Goal: Information Seeking & Learning: Learn about a topic

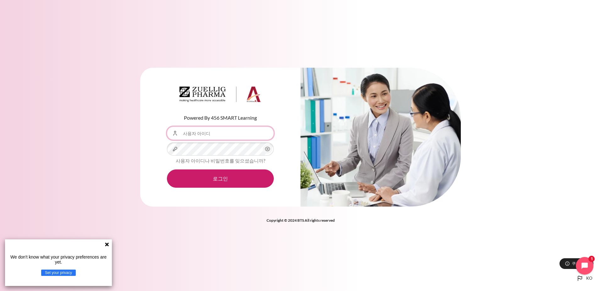
click at [238, 134] on input "사용자 아이디" at bounding box center [220, 132] width 107 height 13
type input "JYSon@zuelligpharma.com"
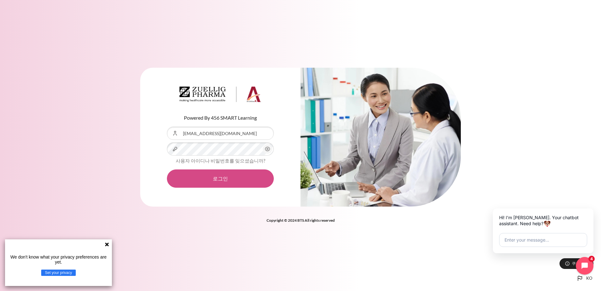
click at [219, 182] on button "로그인" at bounding box center [220, 178] width 107 height 18
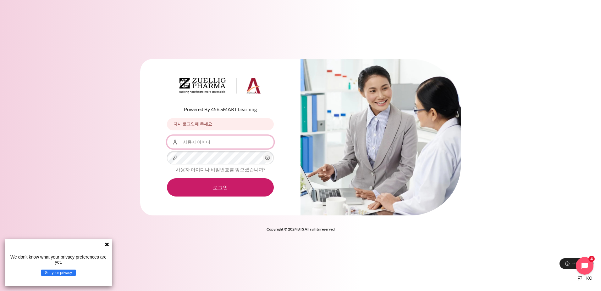
click at [208, 141] on input "사용자 아이디" at bounding box center [220, 141] width 107 height 13
type input "JYSon@zuelligpharma.com"
click at [224, 170] on link "사용자 아이디나 비밀번호를 잊으셨습니까?" at bounding box center [221, 169] width 90 height 6
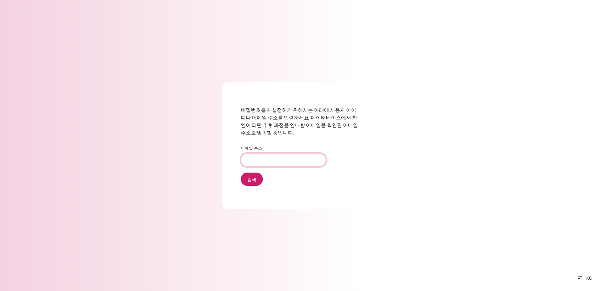
click at [275, 162] on input "이메일 주소" at bounding box center [283, 159] width 85 height 13
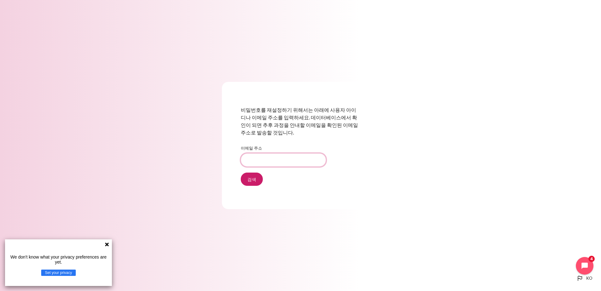
type input "JYSon@zuelligpharma.com"
click at [256, 181] on input "검색" at bounding box center [252, 178] width 22 height 13
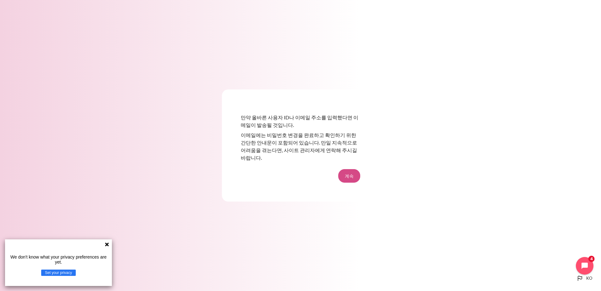
click at [349, 174] on button "계속" at bounding box center [349, 175] width 22 height 13
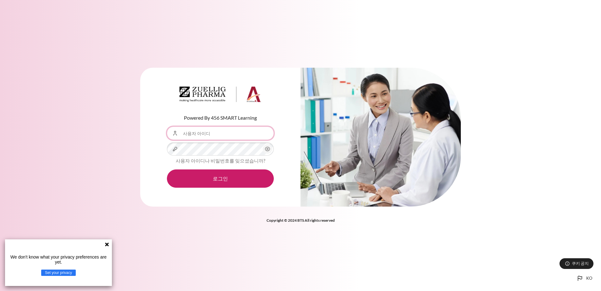
click at [219, 132] on input "사용자 아이디" at bounding box center [220, 132] width 107 height 13
type input "JYSon@zuelligpharma.com"
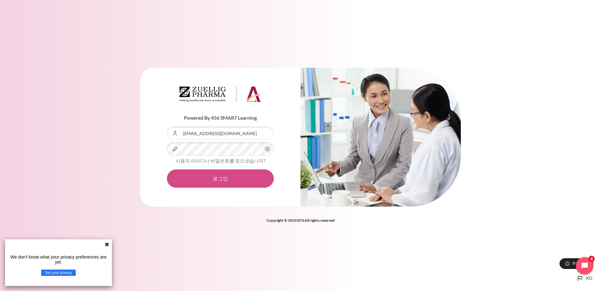
click at [215, 179] on button "로그인" at bounding box center [220, 178] width 107 height 18
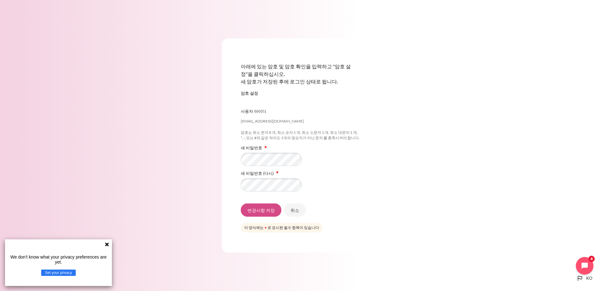
click at [259, 212] on input "변경사항 저장" at bounding box center [261, 209] width 41 height 13
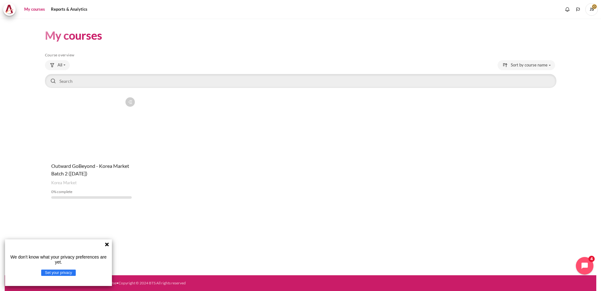
click at [81, 130] on figure "Content" at bounding box center [91, 125] width 93 height 63
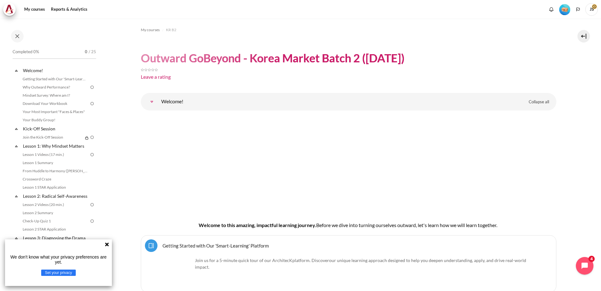
click at [105, 244] on icon at bounding box center [106, 243] width 5 height 5
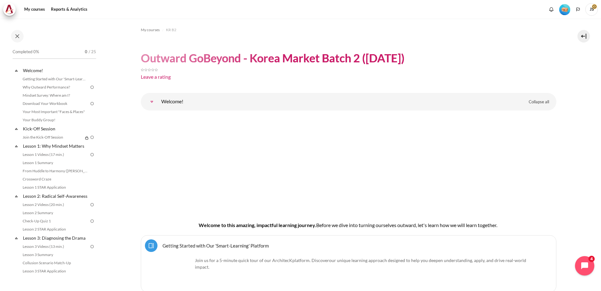
click at [583, 269] on icon "Open chat widget" at bounding box center [584, 265] width 9 height 9
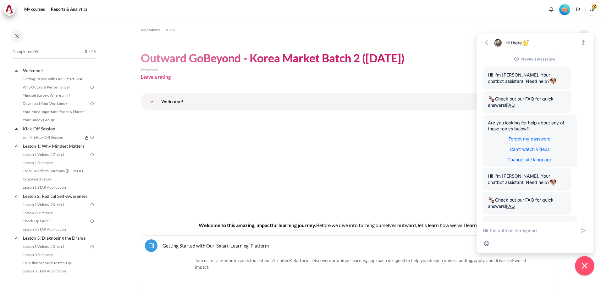
scroll to position [52, 0]
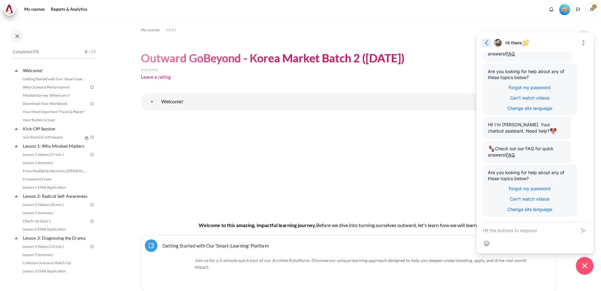
click at [488, 42] on icon "button" at bounding box center [487, 43] width 6 height 6
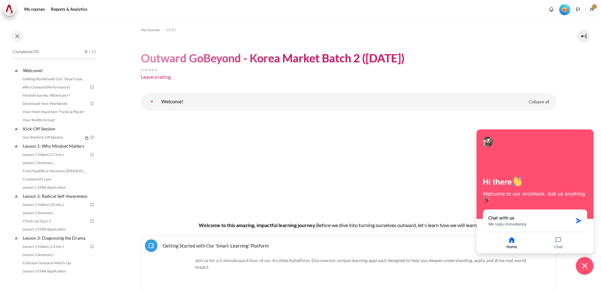
click at [530, 52] on header "Outward GoBeyond - Korea Market Batch 2 (Sep 2025) Leave a rating" at bounding box center [349, 67] width 416 height 32
click at [580, 265] on button "Close chat widget" at bounding box center [584, 265] width 19 height 19
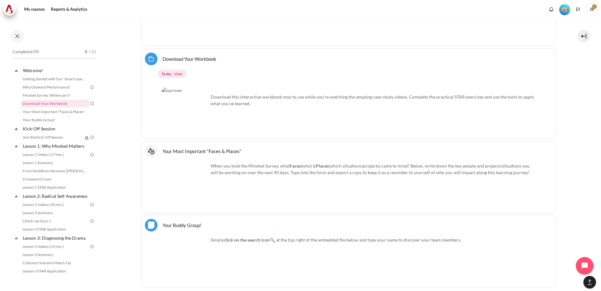
scroll to position [0, 0]
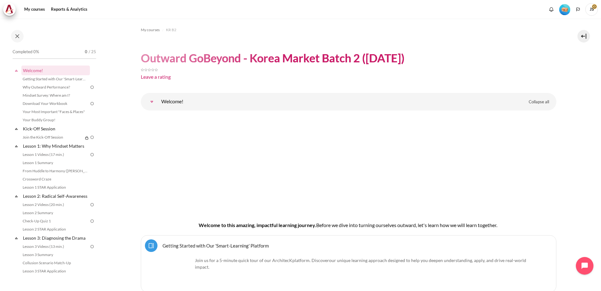
click at [596, 8] on span "JS" at bounding box center [591, 9] width 13 height 13
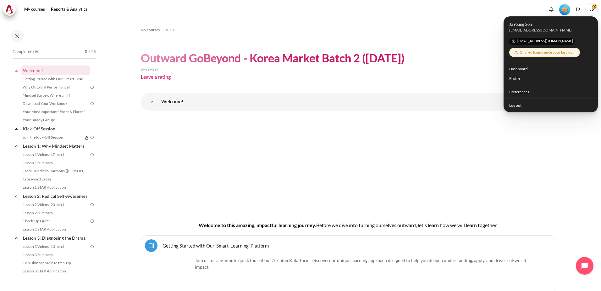
click at [568, 8] on img "Level #1" at bounding box center [564, 9] width 11 height 11
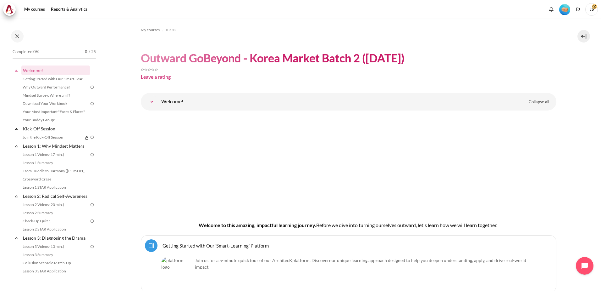
click at [563, 9] on img "Level #1" at bounding box center [564, 9] width 11 height 11
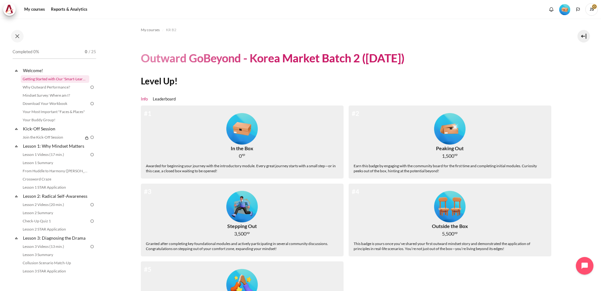
click at [59, 81] on link "Getting Started with Our 'Smart-Learning' Platform" at bounding box center [55, 79] width 69 height 8
click at [50, 157] on link "Lesson 1 Videos (17 min.)" at bounding box center [55, 155] width 69 height 8
click at [34, 7] on link "My courses" at bounding box center [34, 9] width 25 height 13
click at [596, 8] on span "JS" at bounding box center [591, 8] width 13 height 5
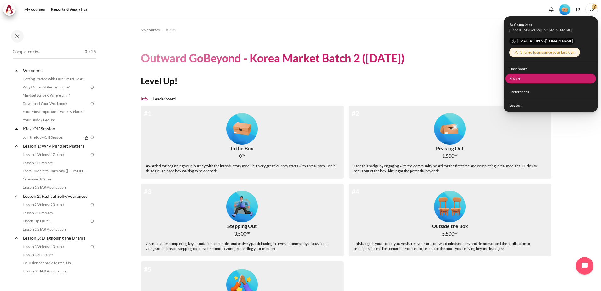
click at [528, 78] on link "Profile" at bounding box center [551, 79] width 91 height 10
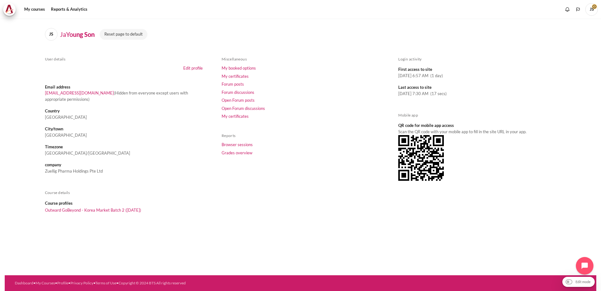
click at [60, 130] on dt "City/town" at bounding box center [124, 129] width 158 height 6
click at [193, 68] on link "Edit profile" at bounding box center [192, 67] width 19 height 5
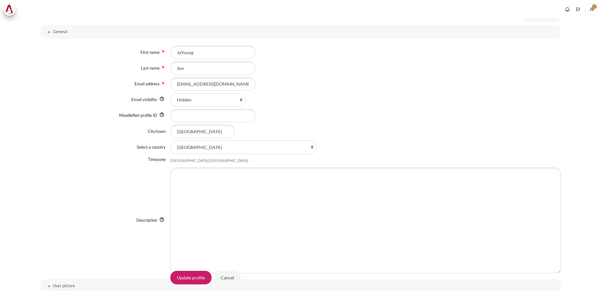
scroll to position [94, 0]
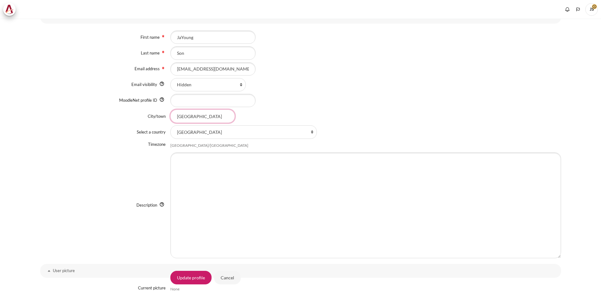
click at [196, 112] on input "Bangkok" at bounding box center [202, 115] width 64 height 13
click at [197, 116] on input "Bangkok" at bounding box center [202, 115] width 64 height 13
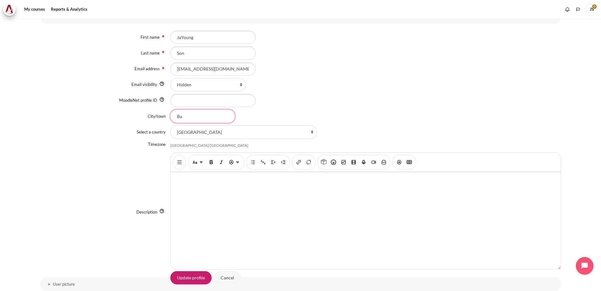
type input "B"
type input "Seoul"
click at [272, 133] on select "Select a country... Afghanistan Åland Islands Albania Algeria American Samoa An…" at bounding box center [243, 131] width 147 height 13
select select "KR"
click at [170, 125] on select "Select a country... Afghanistan Åland Islands Albania Algeria American Samoa An…" at bounding box center [243, 131] width 147 height 13
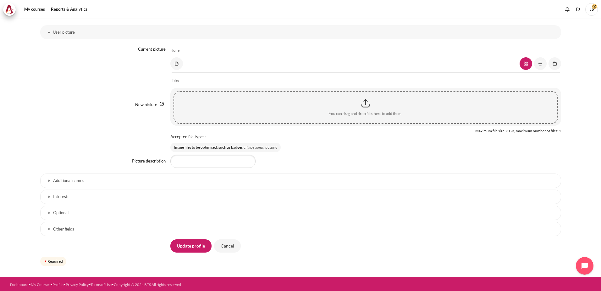
scroll to position [347, 0]
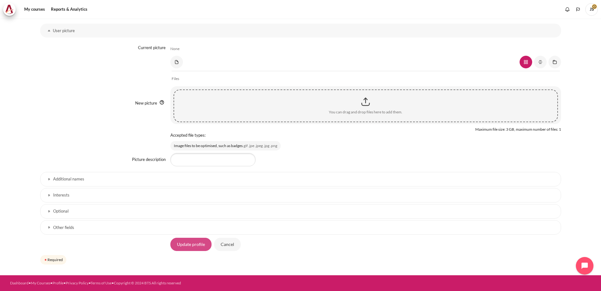
click at [188, 244] on input "Update profile" at bounding box center [190, 243] width 41 height 13
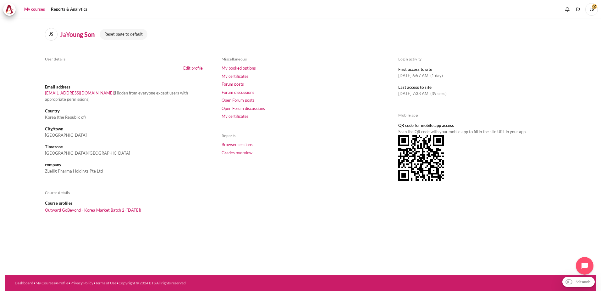
click at [27, 8] on link "My courses" at bounding box center [34, 9] width 25 height 13
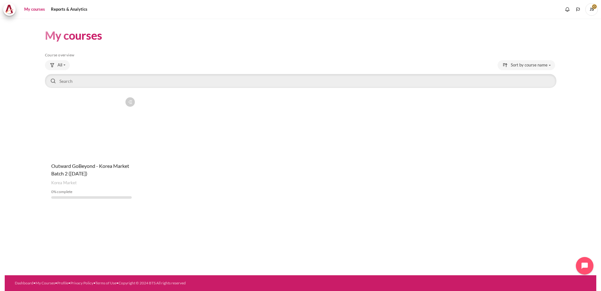
click at [96, 117] on figure "Content" at bounding box center [91, 125] width 93 height 63
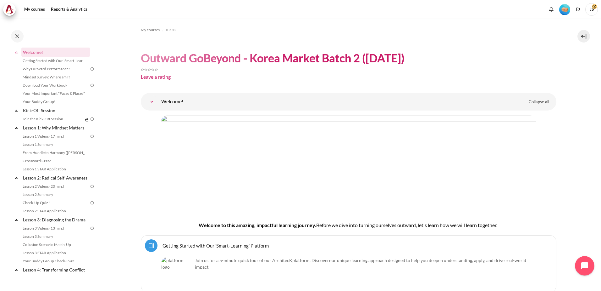
click at [585, 257] on button "Open chat widget" at bounding box center [584, 265] width 19 height 19
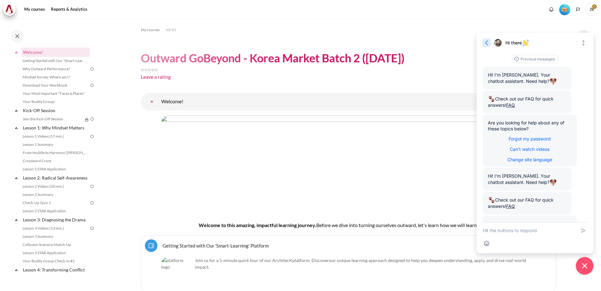
click at [486, 43] on icon "button" at bounding box center [487, 43] width 6 height 6
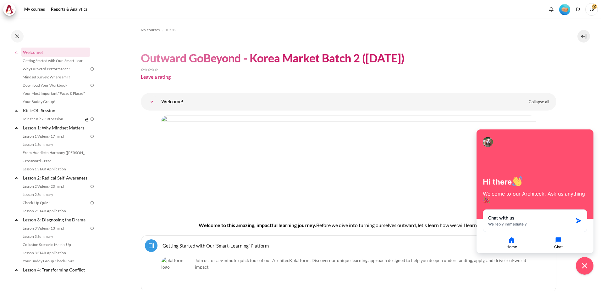
click at [552, 243] on button "Chat" at bounding box center [558, 242] width 45 height 13
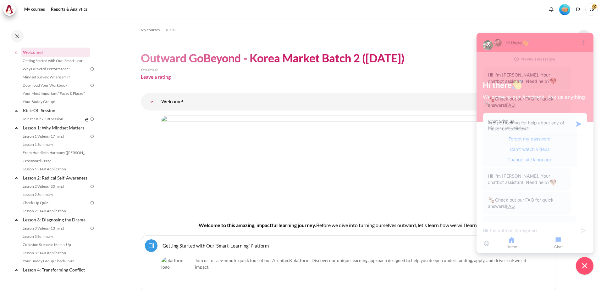
scroll to position [52, 0]
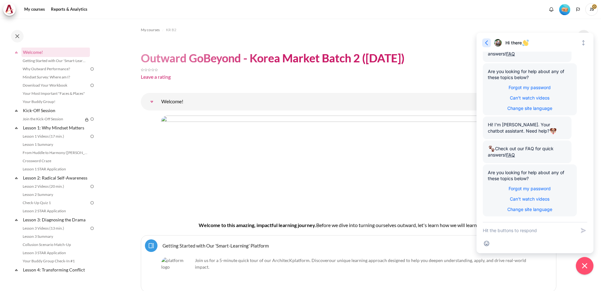
click at [489, 44] on icon "button" at bounding box center [487, 43] width 6 height 6
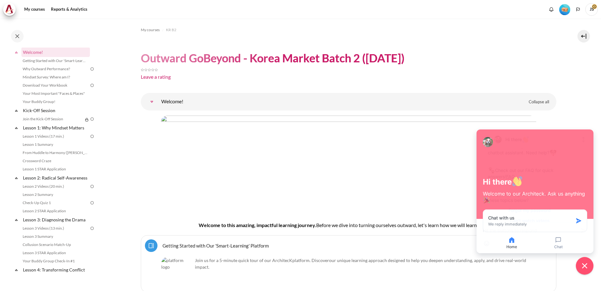
scroll to position [148, 0]
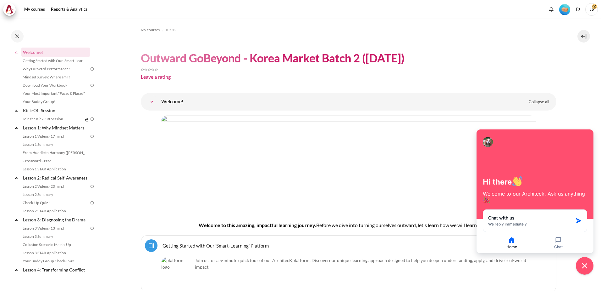
click at [548, 61] on header "Outward GoBeyond - Korea Market Batch 2 (Sep 2025) Leave a rating" at bounding box center [349, 67] width 416 height 32
click at [581, 266] on icon "Close chat widget" at bounding box center [585, 266] width 10 height 10
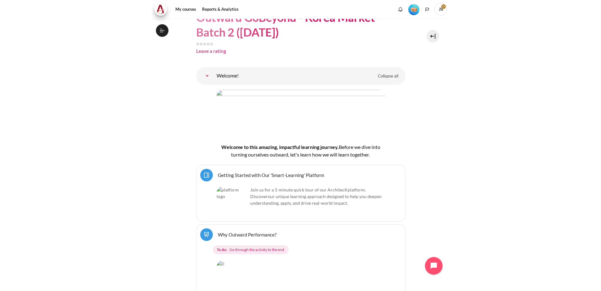
scroll to position [0, 0]
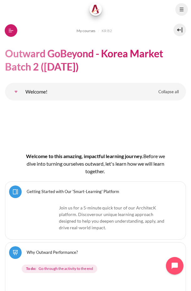
click at [12, 31] on icon at bounding box center [11, 31] width 6 height 6
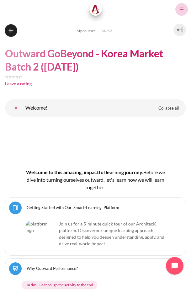
click at [180, 11] on icon at bounding box center [182, 10] width 6 height 6
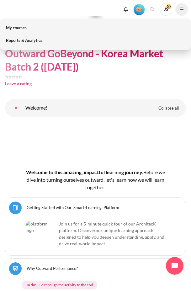
click at [101, 7] on ul "0 Notifications You have no notifications See all" at bounding box center [87, 9] width 169 height 13
click at [70, 13] on ul "0 Notifications You have no notifications See all" at bounding box center [87, 9] width 169 height 13
click at [29, 5] on ul "0 Notifications You have no notifications See all" at bounding box center [87, 9] width 169 height 13
drag, startPoint x: 171, startPoint y: 221, endPoint x: 175, endPoint y: 211, distance: 11.1
click at [172, 221] on div "Select activity Getting Started with Our 'Smart-Learning' Platform Page ." at bounding box center [95, 226] width 181 height 58
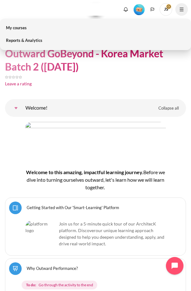
click at [174, 168] on div "Welcome to this amazing, impactful learning journey. B efore we dive into turni…" at bounding box center [95, 156] width 181 height 69
click at [180, 13] on button at bounding box center [182, 9] width 13 height 13
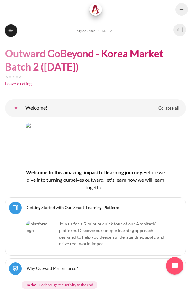
drag, startPoint x: 148, startPoint y: 7, endPoint x: 141, endPoint y: 9, distance: 6.8
click at [141, 9] on div at bounding box center [95, 9] width 191 height 19
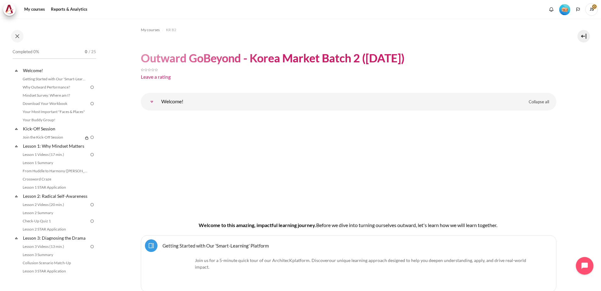
drag, startPoint x: 529, startPoint y: 32, endPoint x: 419, endPoint y: 15, distance: 111.7
click at [419, 15] on div "My courses Reports & Analytics" at bounding box center [300, 9] width 595 height 13
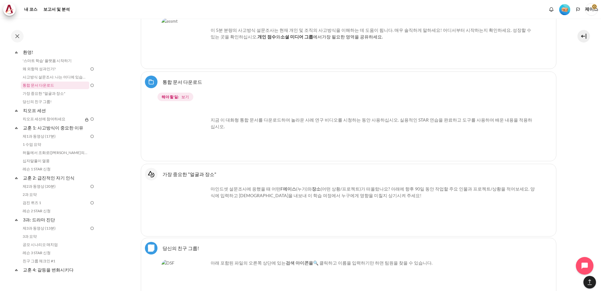
scroll to position [440, 0]
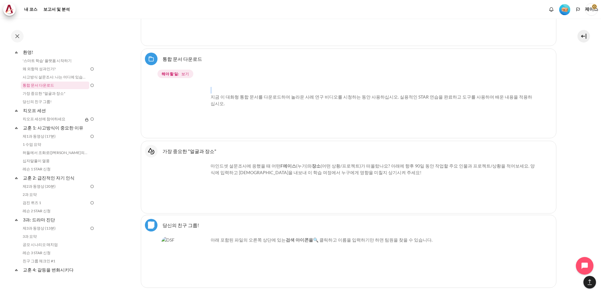
drag, startPoint x: 424, startPoint y: 92, endPoint x: 425, endPoint y: 104, distance: 11.7
click at [425, 104] on div "지금 이 대화형 통합 문서를 다운로드하여 놀라운 사례 연구 비디오를 시청하는 동안 사용하십시오. 실용적인 STAR 연습을 완료하고 도구를 사용…" at bounding box center [348, 101] width 375 height 29
drag, startPoint x: 425, startPoint y: 104, endPoint x: 392, endPoint y: 102, distance: 33.1
click at [392, 102] on div "지금 이 대화형 통합 문서를 다운로드하여 놀라운 사례 연구 비디오를 시청하는 동안 사용하십시오. 실용적인 STAR 연습을 완료하고 도구를 사용…" at bounding box center [348, 101] width 375 height 29
click at [186, 113] on img "콘텐츠" at bounding box center [184, 110] width 47 height 47
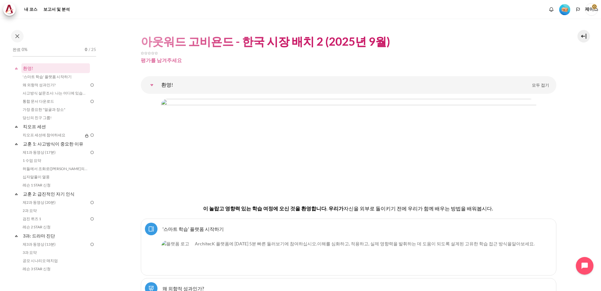
scroll to position [31, 0]
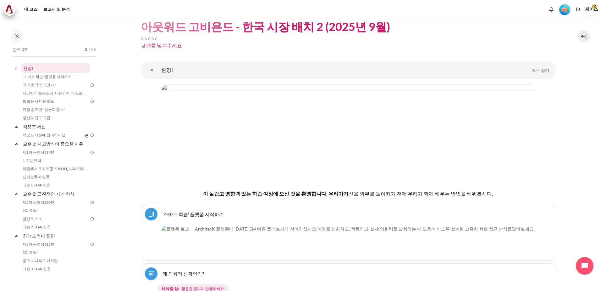
click at [365, 227] on span "이해를 심화하고, 적용하고, 실제 영향력을 발휘하는 데 도움이 되도록 설계된 고유한 학습 접근 방식을" at bounding box center [414, 228] width 195 height 5
click at [177, 239] on img "콘텐츠" at bounding box center [176, 240] width 31 height 31
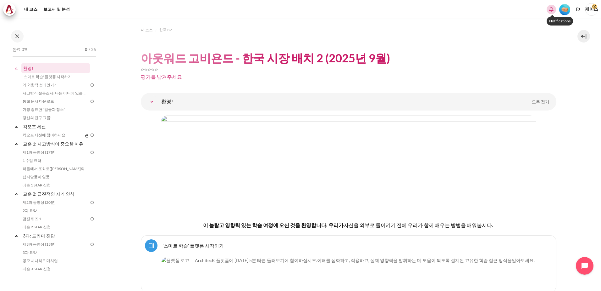
click at [551, 9] on icon "새 알림이 없는 알림 창 표시" at bounding box center [551, 9] width 6 height 6
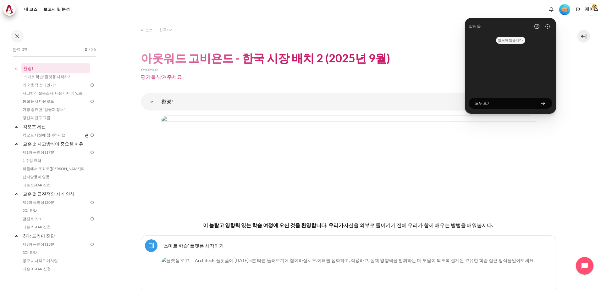
click at [433, 31] on ol "내 코스 한국 B2" at bounding box center [349, 30] width 416 height 10
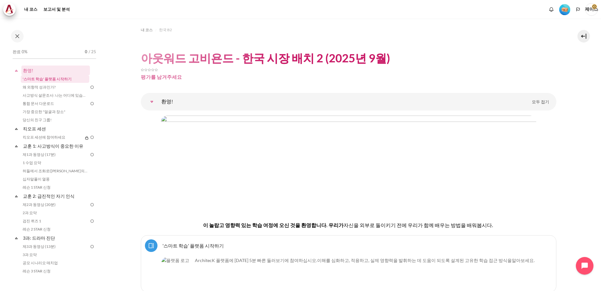
click at [41, 80] on link "'스마트 학습' 플랫폼 시작하기" at bounding box center [55, 79] width 69 height 8
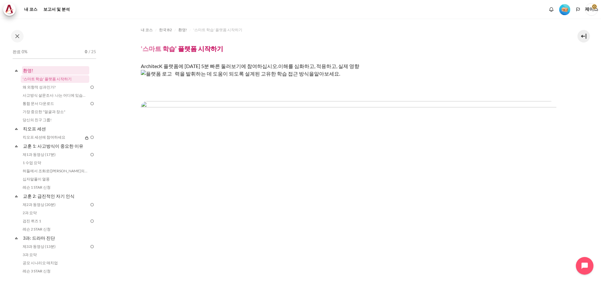
click at [30, 68] on link "환영!" at bounding box center [55, 70] width 67 height 8
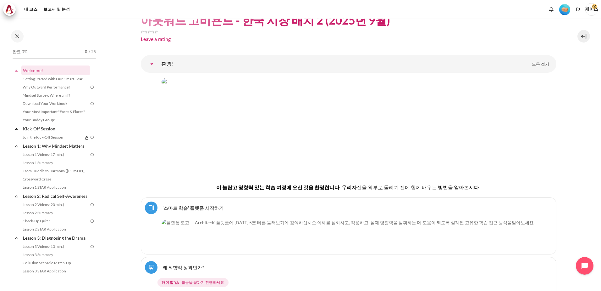
scroll to position [55, 0]
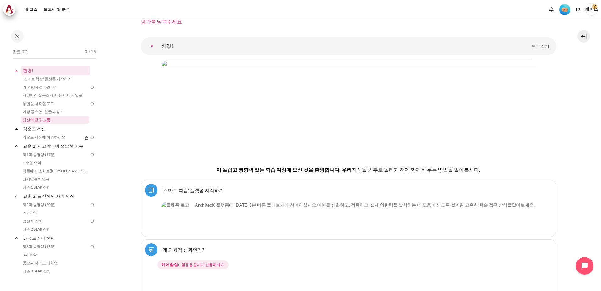
click at [47, 120] on link "당신의 친구 그룹!" at bounding box center [55, 120] width 69 height 8
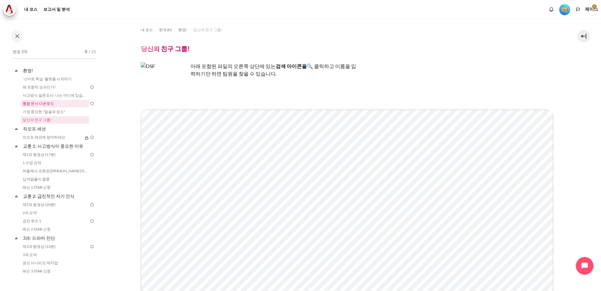
click at [55, 103] on link "통합 문서 다운로드" at bounding box center [55, 104] width 69 height 8
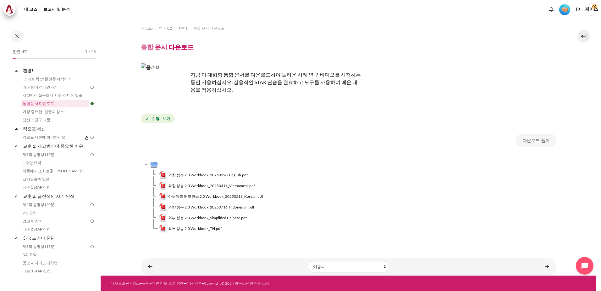
scroll to position [2, 0]
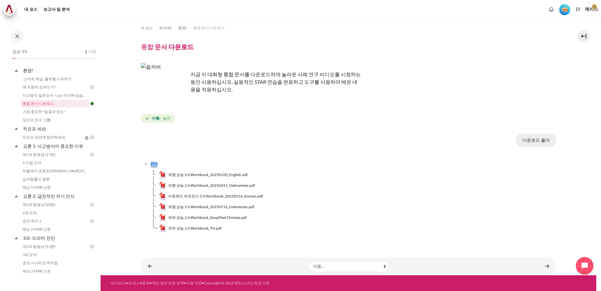
click at [535, 143] on button "다운로드 폴더" at bounding box center [536, 139] width 41 height 13
click at [45, 78] on link "'스마트 학습' 플랫폼 시작하기" at bounding box center [55, 79] width 69 height 8
